Goal: Information Seeking & Learning: Learn about a topic

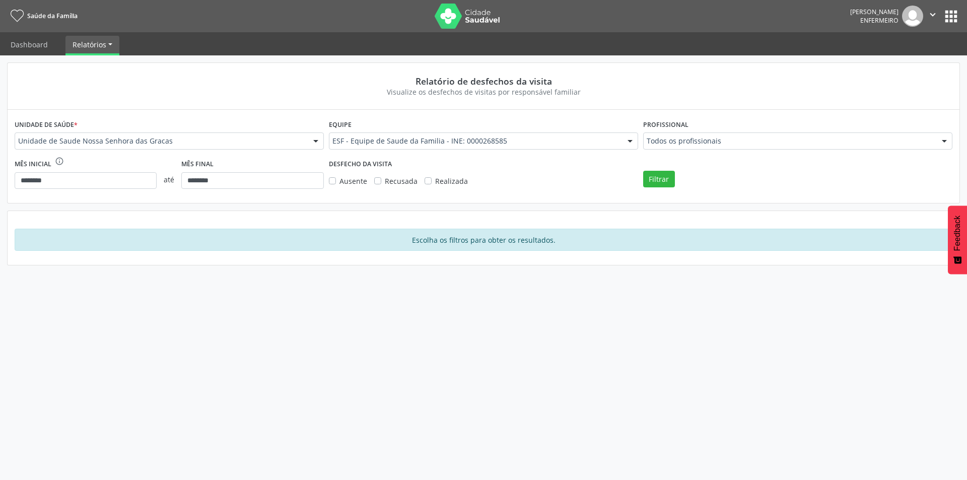
click at [939, 17] on button "" at bounding box center [932, 16] width 19 height 21
click at [954, 15] on button "apps" at bounding box center [952, 17] width 18 height 18
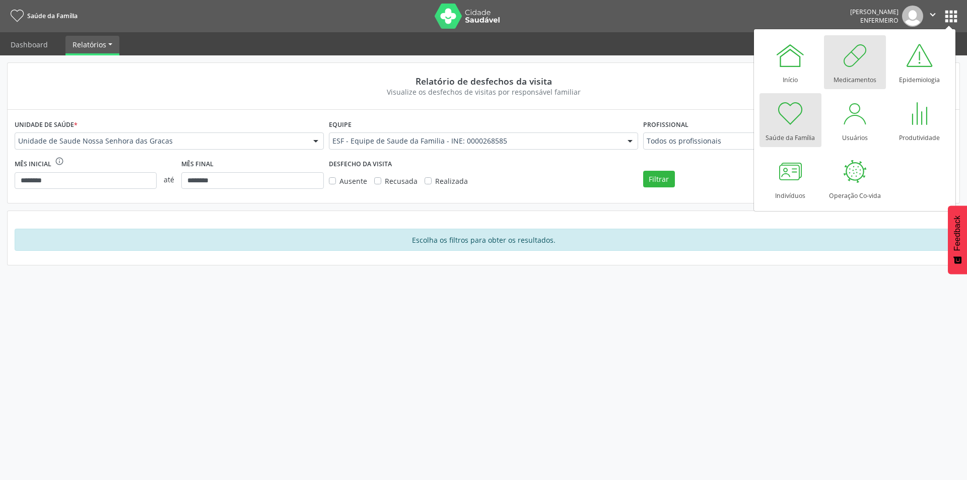
click at [843, 59] on div at bounding box center [855, 55] width 30 height 30
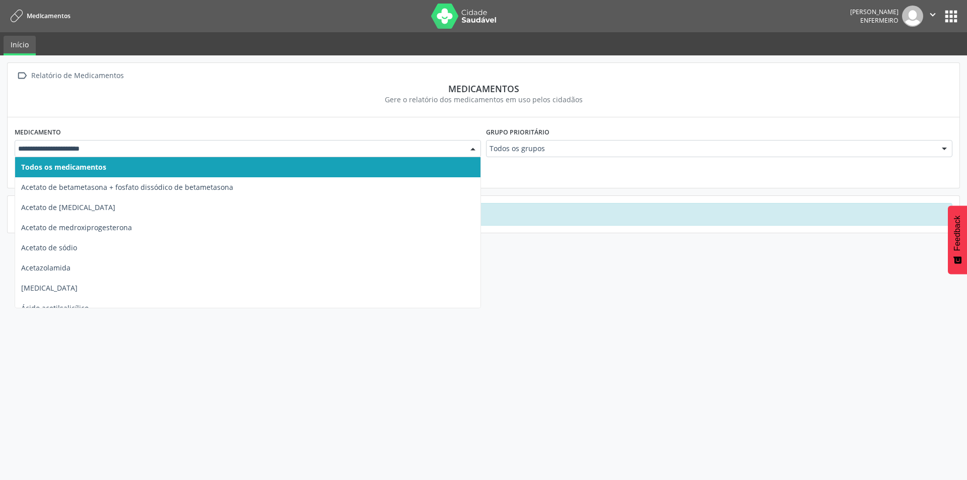
click at [475, 143] on div at bounding box center [473, 149] width 15 height 17
click at [87, 147] on input "text" at bounding box center [239, 149] width 442 height 10
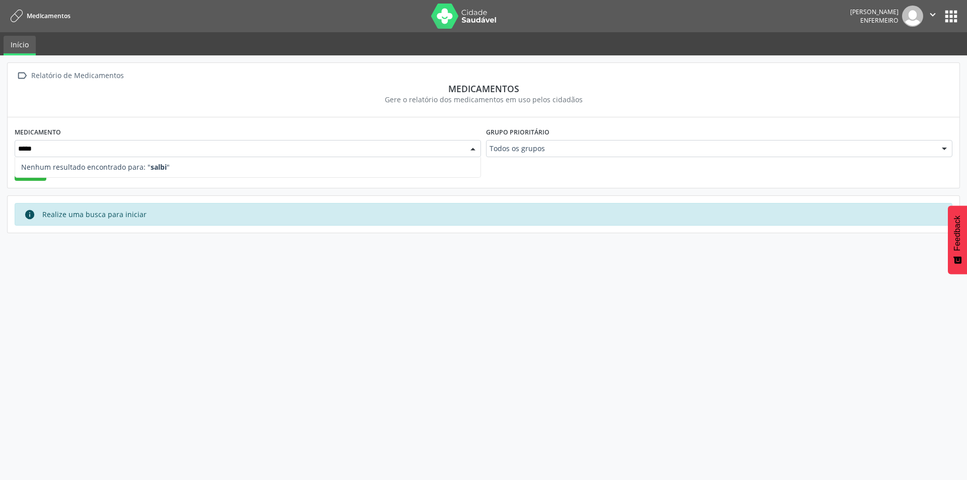
type input "****"
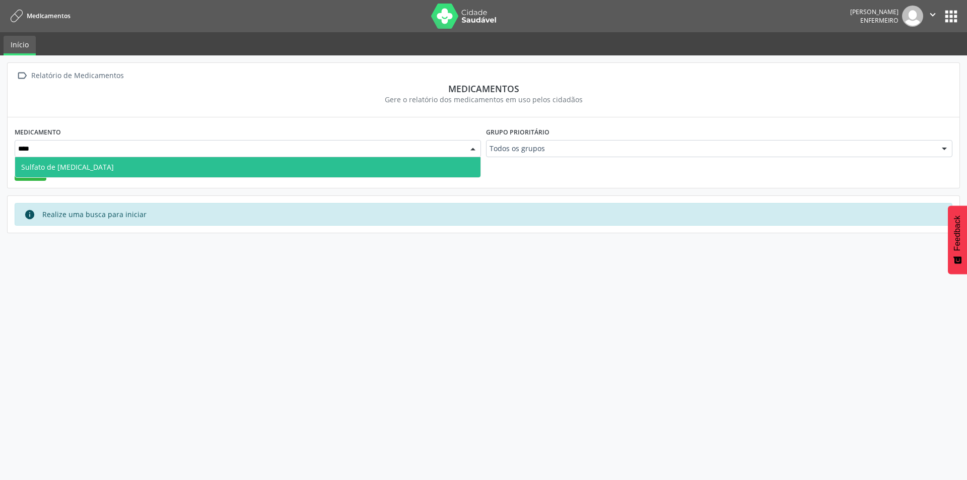
click at [88, 160] on span "Sulfato de [MEDICAL_DATA]" at bounding box center [248, 167] width 466 height 20
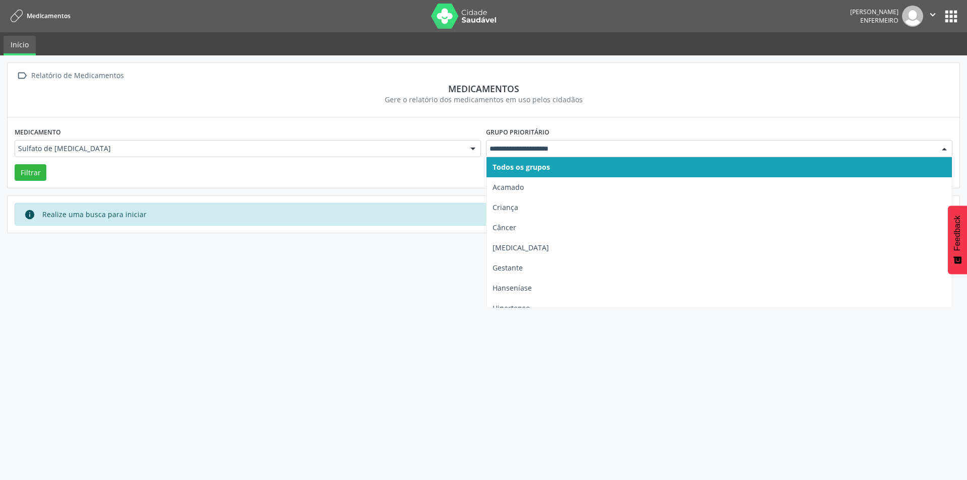
click at [534, 145] on input "text" at bounding box center [711, 149] width 442 height 10
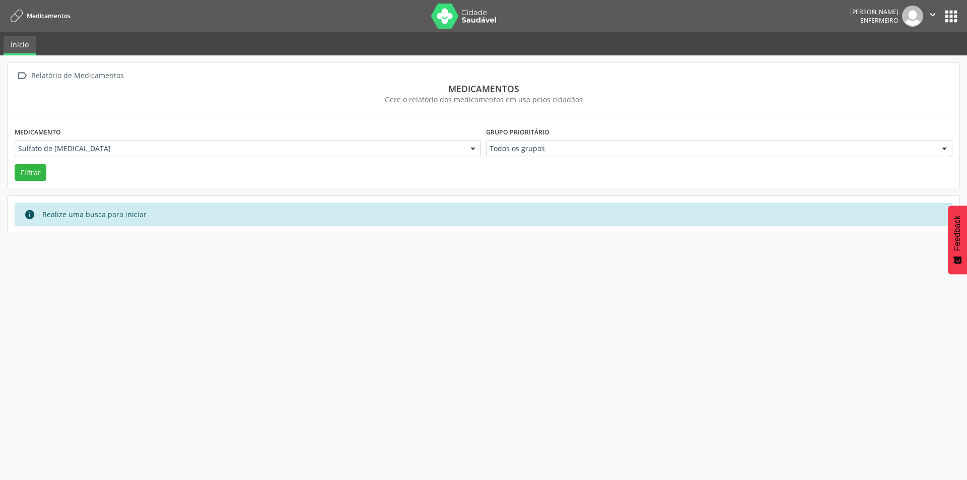
click at [388, 213] on div "info Realize uma busca para iniciar" at bounding box center [483, 214] width 919 height 11
click at [22, 170] on button "Filtrar" at bounding box center [31, 172] width 32 height 17
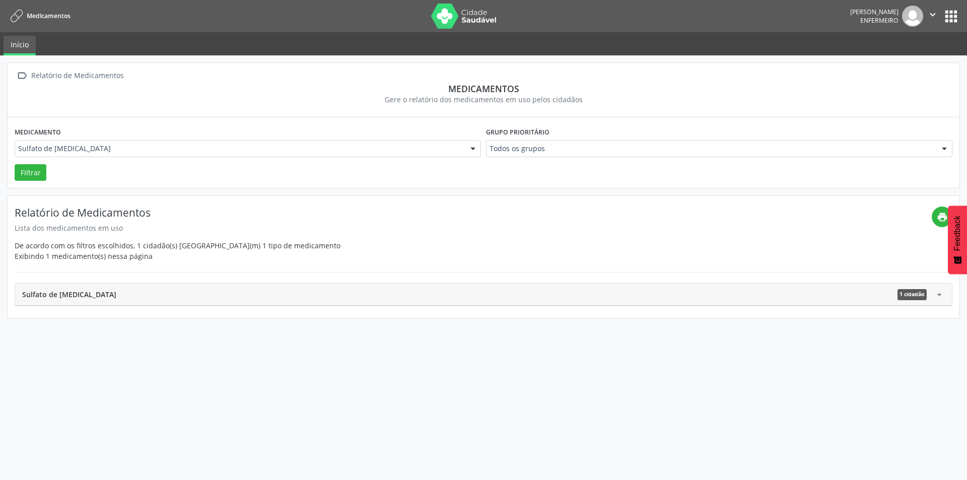
click at [924, 293] on span "1 cidadão" at bounding box center [912, 294] width 29 height 11
click at [951, 17] on button "apps" at bounding box center [952, 17] width 18 height 18
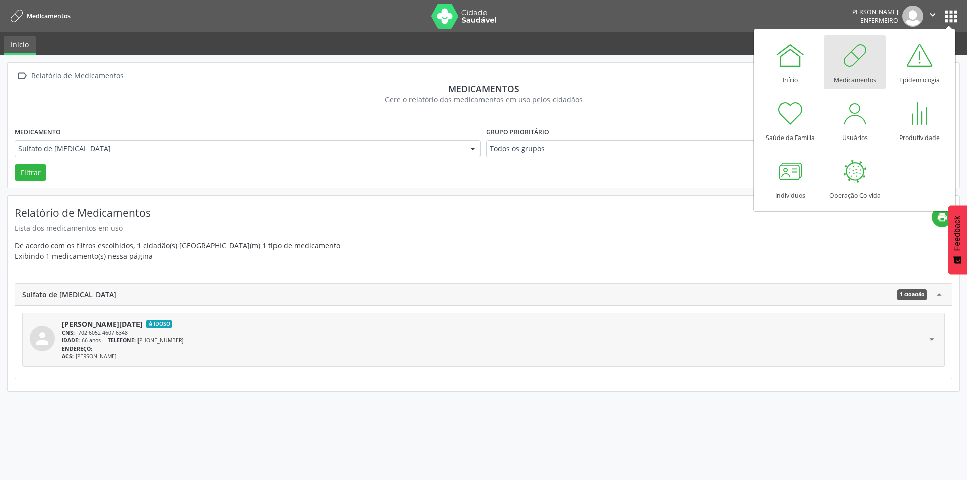
click at [873, 70] on link "Medicamentos" at bounding box center [855, 62] width 62 height 54
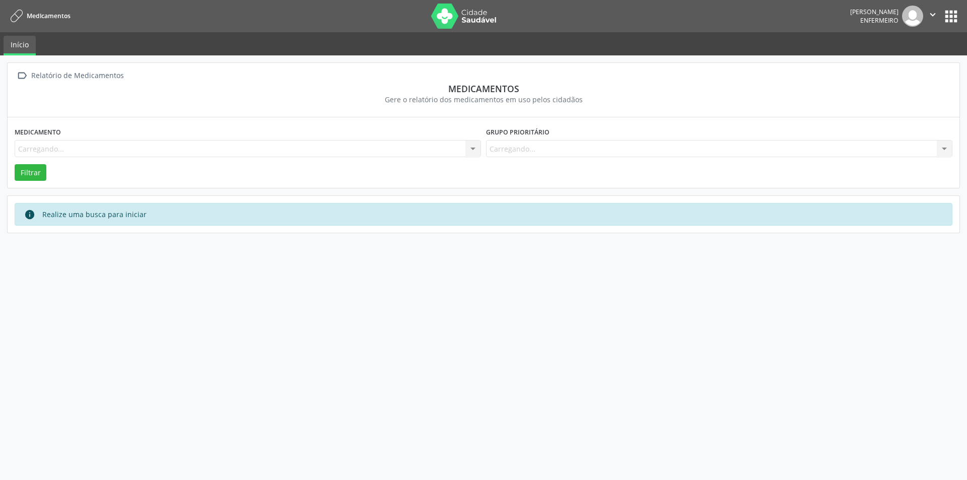
click at [88, 148] on div "Carregando... Nenhum resultado encontrado para: " " Não há nenhuma opção para s…" at bounding box center [248, 148] width 467 height 17
type input "**********"
click at [84, 214] on div " Relatório de Medicamentos Medicamentos Gere o relatório dos medicamentos em u…" at bounding box center [483, 147] width 953 height 171
click at [26, 214] on icon "info" at bounding box center [29, 214] width 11 height 11
click at [29, 165] on button "Filtrar" at bounding box center [31, 172] width 32 height 17
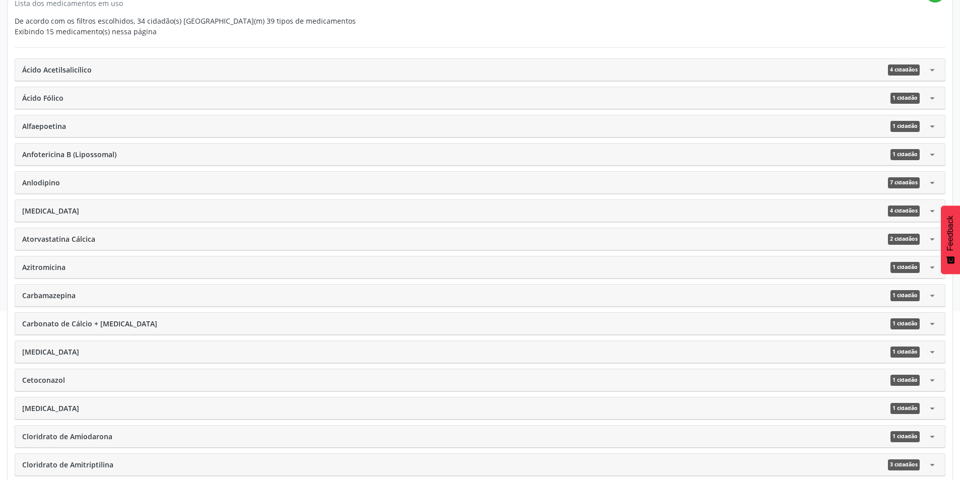
scroll to position [157, 0]
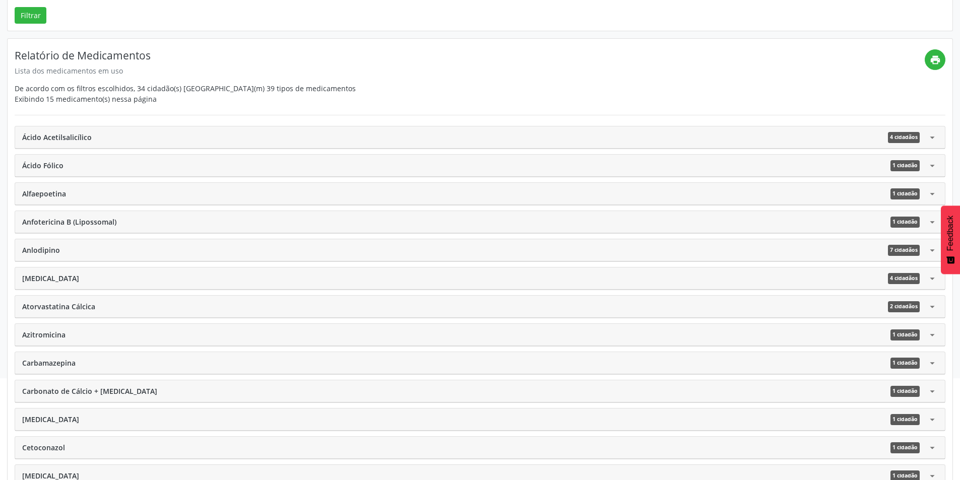
click at [33, 168] on span "Ácido Fólico" at bounding box center [42, 165] width 41 height 11
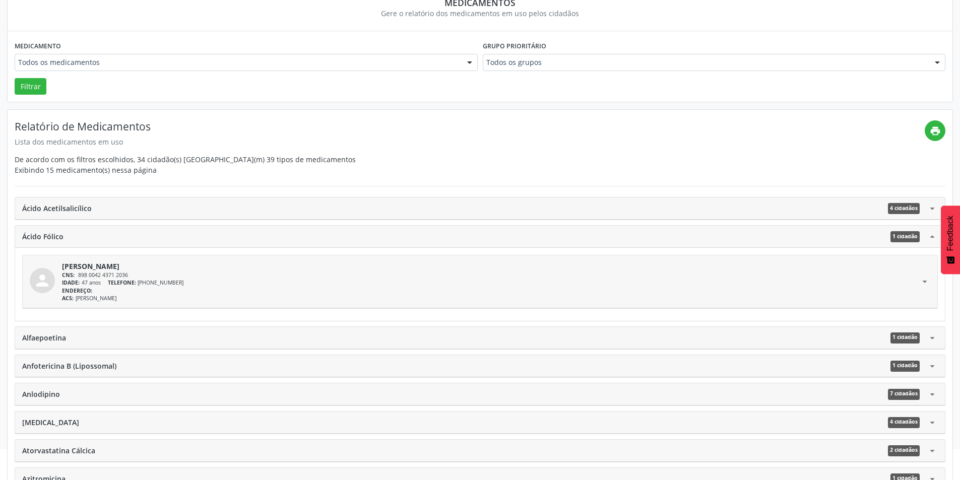
scroll to position [0, 0]
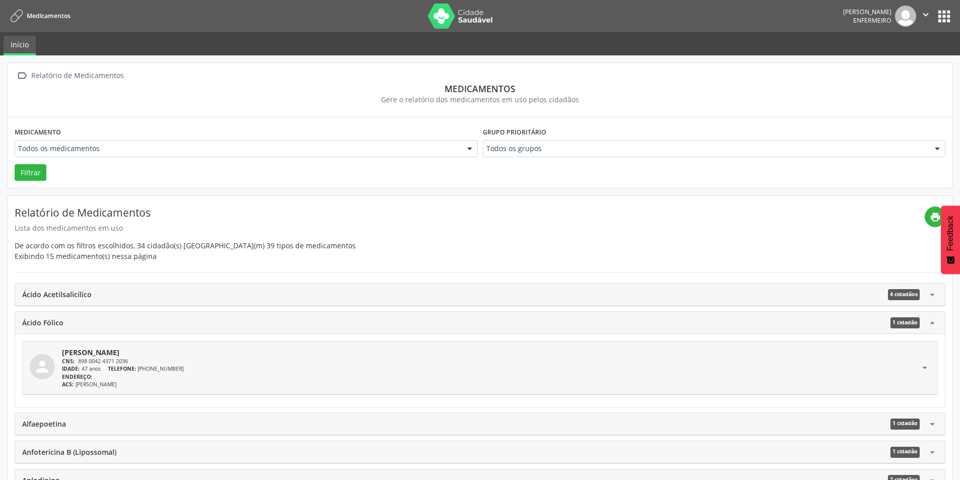
click at [939, 8] on button "apps" at bounding box center [944, 17] width 18 height 18
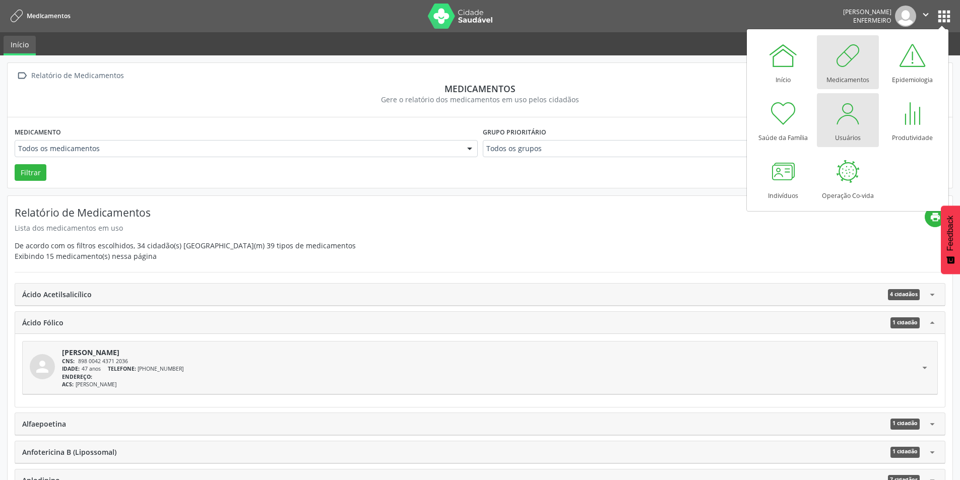
click at [838, 135] on div "Usuários" at bounding box center [848, 135] width 26 height 14
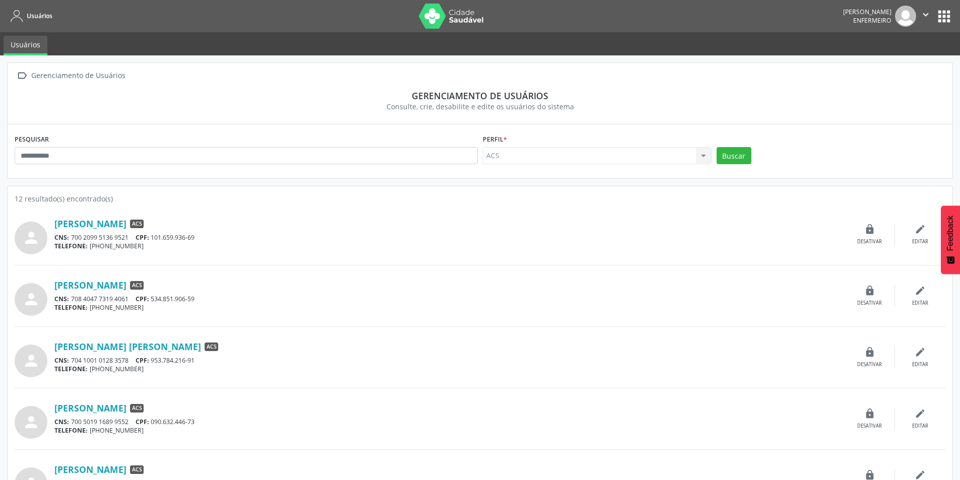
click at [702, 156] on div "ACS ACS Nenhum resultado encontrado para: " " Não há nenhuma opção para ser exi…" at bounding box center [597, 155] width 229 height 17
click at [698, 158] on div "ACS ACS Nenhum resultado encontrado para: " " Não há nenhuma opção para ser exi…" at bounding box center [597, 155] width 229 height 17
click at [703, 156] on div "ACS ACS Nenhum resultado encontrado para: " " Não há nenhuma opção para ser exi…" at bounding box center [597, 155] width 229 height 17
click at [537, 248] on div "TELEFONE: (31) 99447-9060" at bounding box center [449, 246] width 790 height 9
click at [941, 18] on button "apps" at bounding box center [944, 17] width 18 height 18
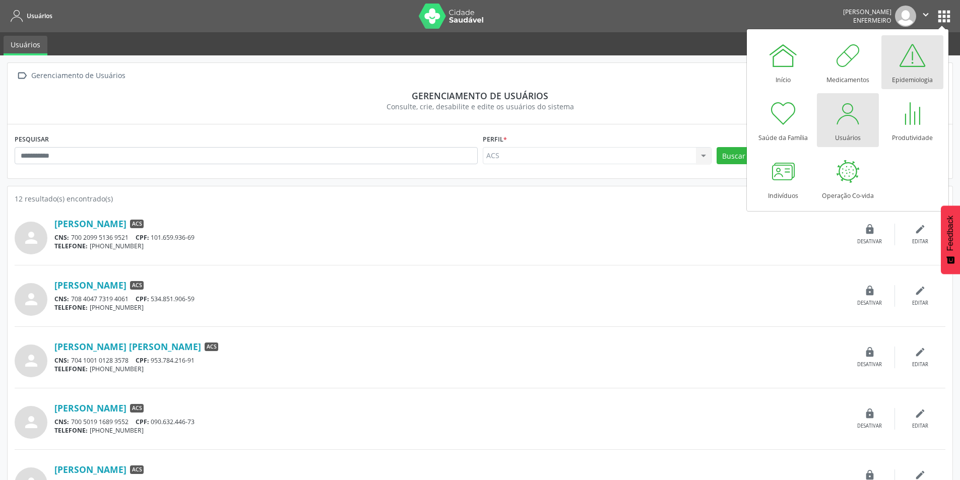
click at [910, 76] on div "Epidemiologia" at bounding box center [912, 78] width 41 height 14
